Goal: Task Accomplishment & Management: Use online tool/utility

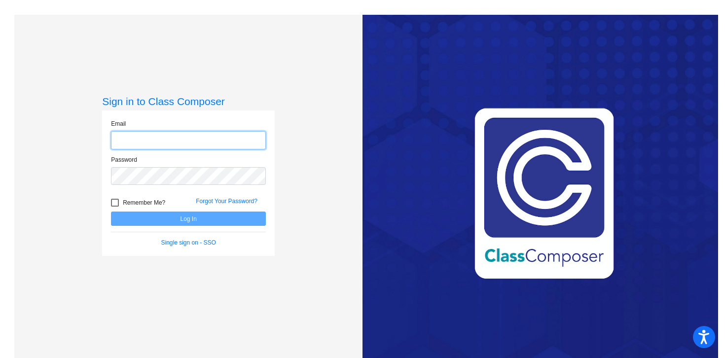
type input "[EMAIL_ADDRESS][DOMAIN_NAME]"
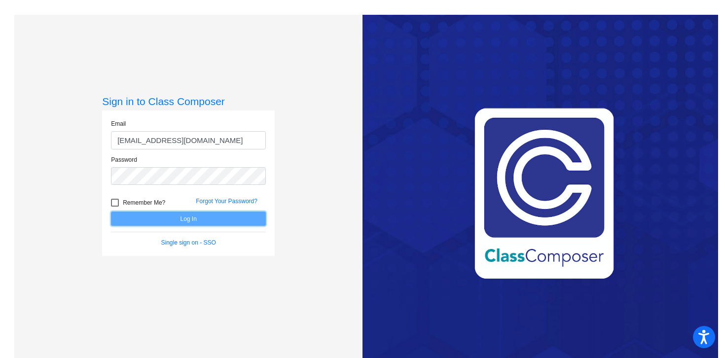
click at [212, 216] on button "Log In" at bounding box center [188, 219] width 155 height 14
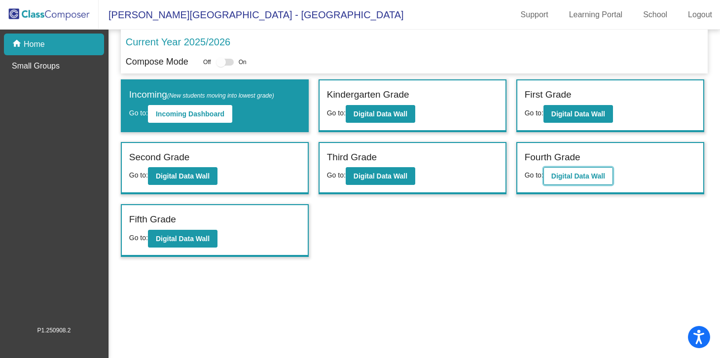
click at [573, 173] on b "Digital Data Wall" at bounding box center [578, 176] width 54 height 8
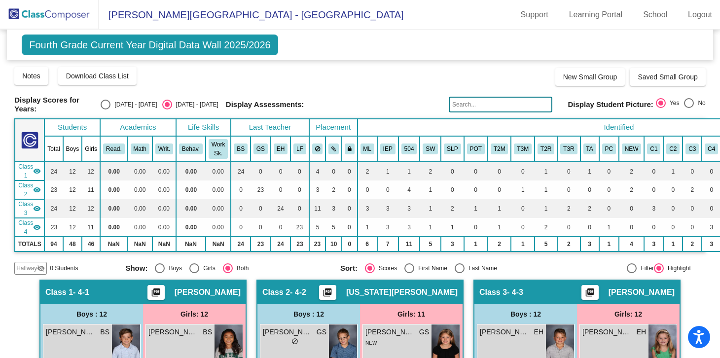
click at [110, 104] on div "Select an option" at bounding box center [106, 105] width 10 height 10
click at [106, 109] on input "[DATE] - [DATE]" at bounding box center [105, 109] width 0 height 0
radio input "true"
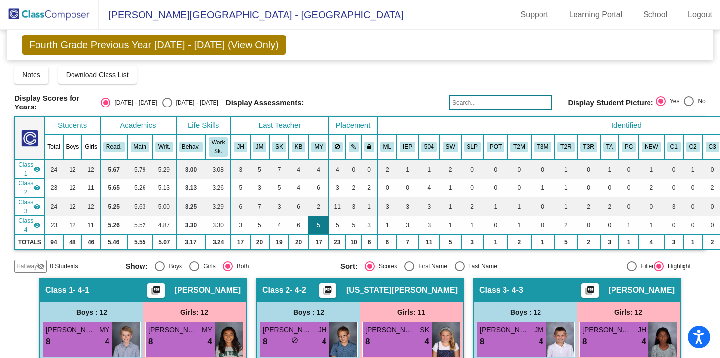
click at [323, 222] on td "5" at bounding box center [318, 225] width 21 height 19
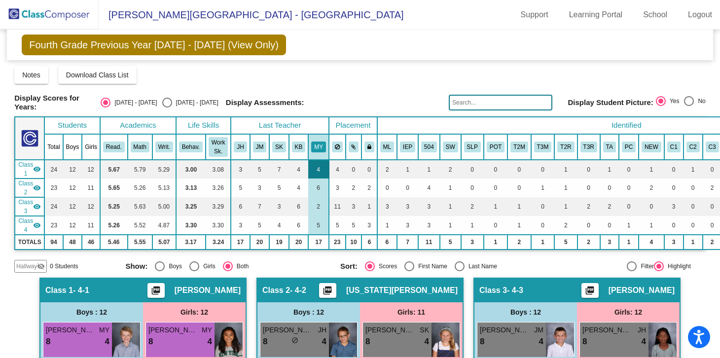
click at [319, 163] on td "4" at bounding box center [318, 169] width 21 height 19
